Goal: Register for event/course

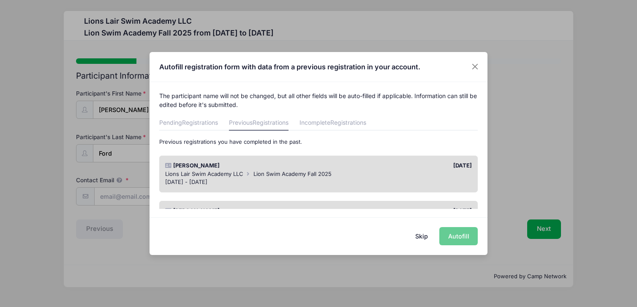
click at [438, 164] on div "[DATE]" at bounding box center [398, 165] width 158 height 8
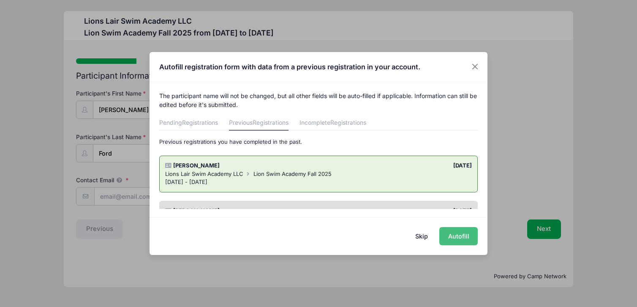
click at [462, 240] on button "Autofill" at bounding box center [458, 236] width 38 height 18
type input "[DOMAIN_NAME][EMAIL_ADDRESS][DOMAIN_NAME]"
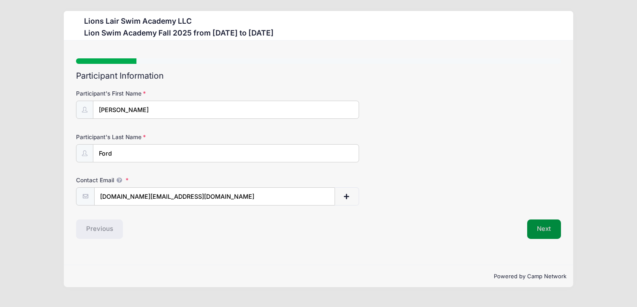
click at [546, 231] on button "Next" at bounding box center [544, 228] width 34 height 19
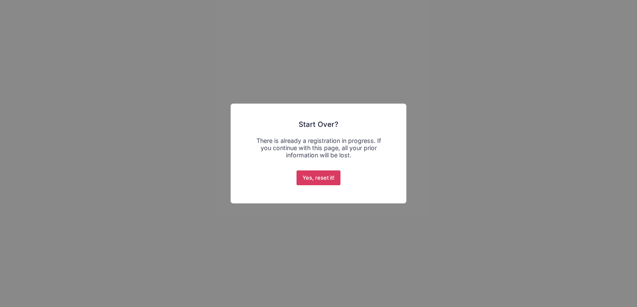
click at [313, 179] on button "Yes, reset it!" at bounding box center [319, 177] width 44 height 15
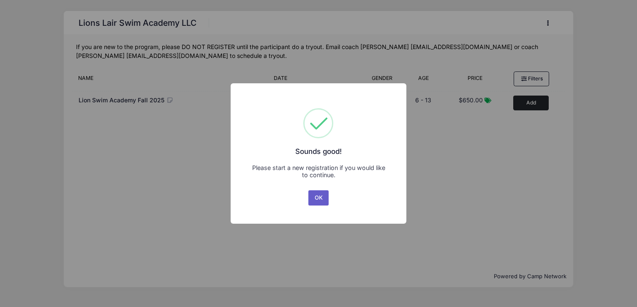
click at [320, 202] on button "OK" at bounding box center [318, 197] width 20 height 15
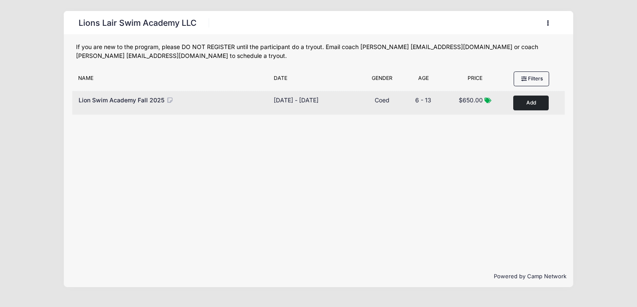
click at [535, 100] on button "Add to Cart" at bounding box center [530, 103] width 35 height 15
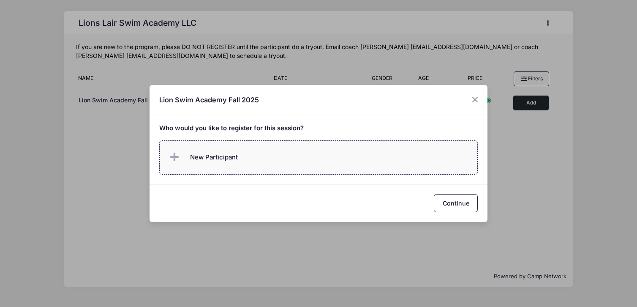
click at [227, 169] on label "New Participant" at bounding box center [318, 157] width 319 height 34
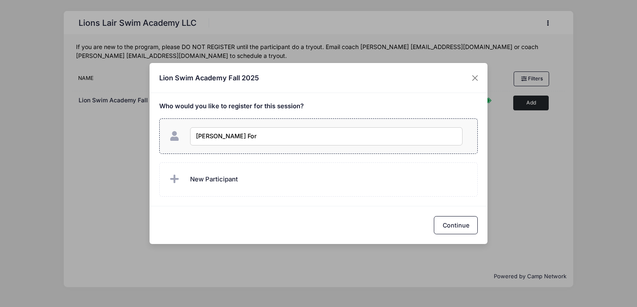
type input "[PERSON_NAME]"
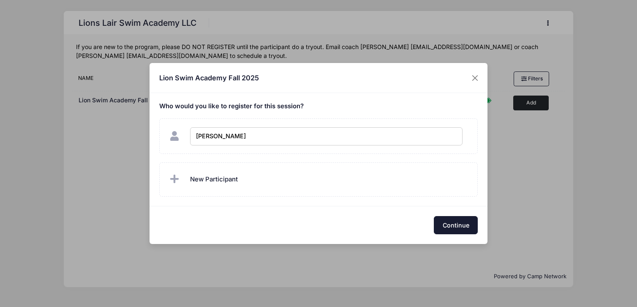
checkbox input "true"
click at [467, 232] on button "Continue" at bounding box center [456, 225] width 44 height 18
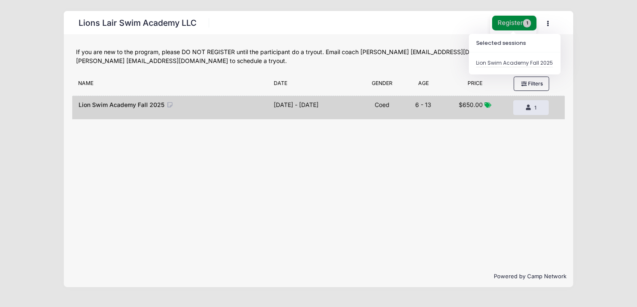
click at [519, 20] on button "Register 1" at bounding box center [514, 23] width 45 height 15
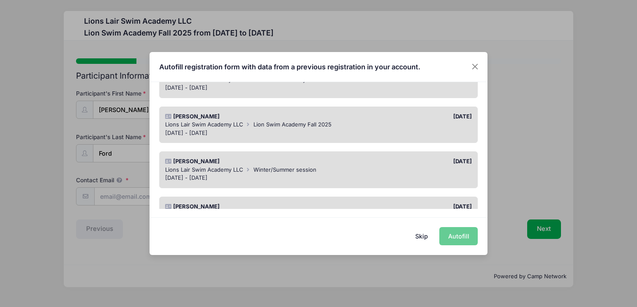
scroll to position [97, 0]
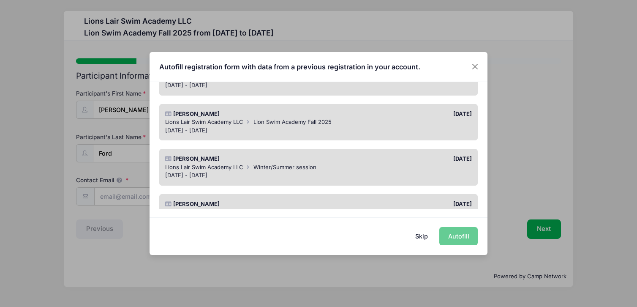
click at [227, 173] on div "[DATE] - [DATE]" at bounding box center [318, 175] width 307 height 8
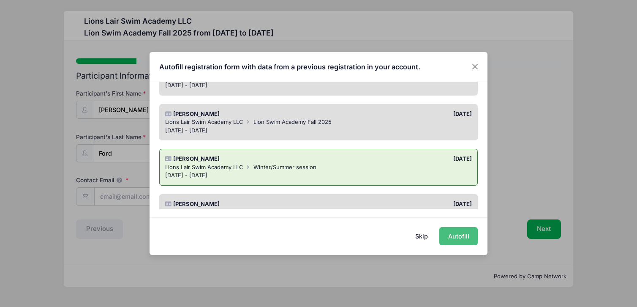
click at [461, 240] on button "Autofill" at bounding box center [458, 236] width 38 height 18
type input "[DOMAIN_NAME][EMAIL_ADDRESS][DOMAIN_NAME]"
type input "10/19/2019"
type input "[STREET_ADDRESS] 3A"
type input "[US_STATE]"
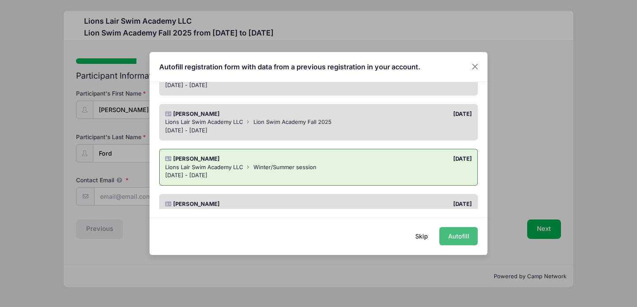
select select "NY"
type input "10025"
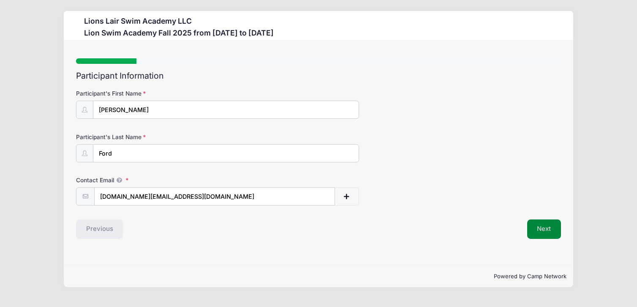
click at [546, 236] on button "Next" at bounding box center [544, 228] width 34 height 19
